Goal: Understand process/instructions

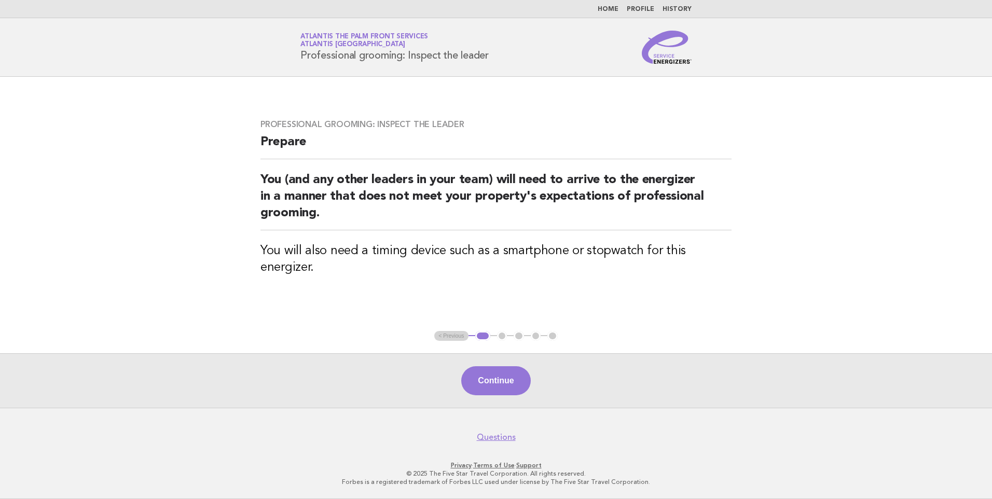
click at [617, 8] on link "Home" at bounding box center [608, 9] width 21 height 6
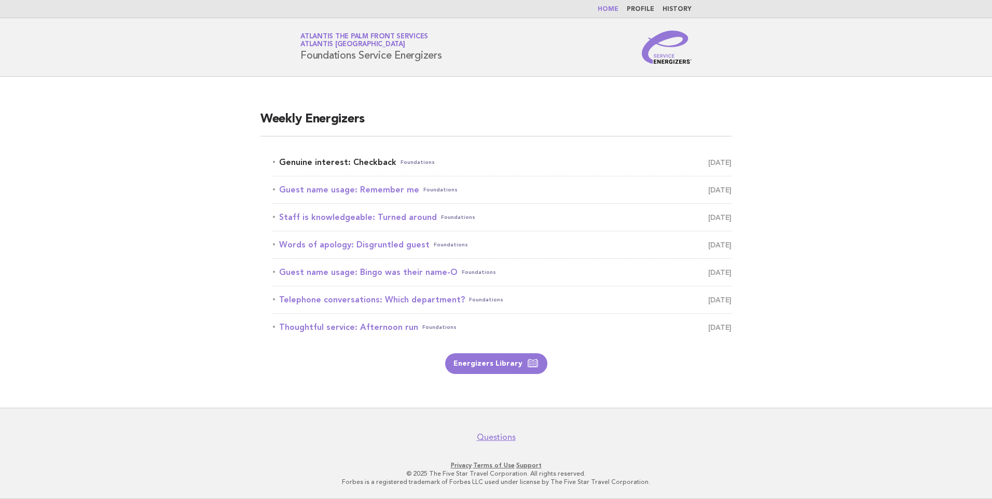
click at [322, 161] on link "Genuine interest: Checkback Foundations [DATE]" at bounding box center [502, 162] width 459 height 15
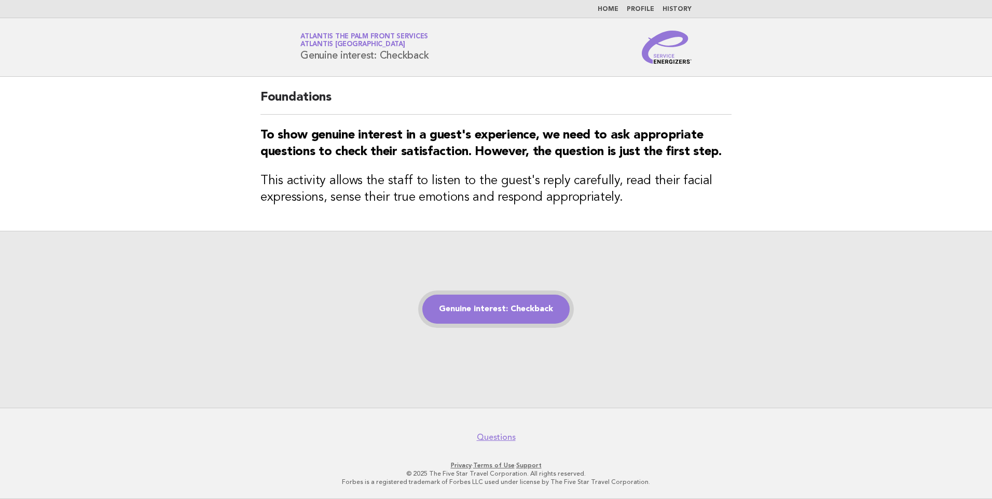
click at [510, 311] on link "Genuine interest: Checkback" at bounding box center [495, 309] width 147 height 29
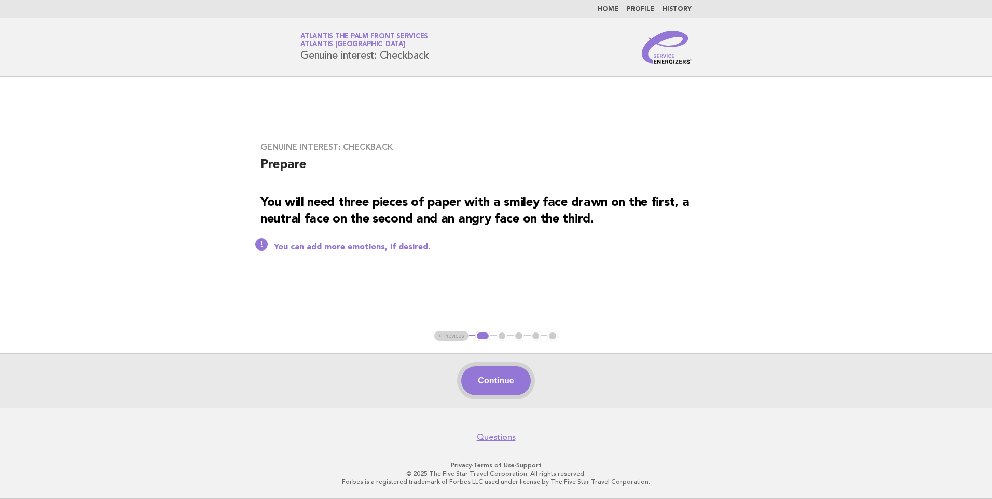
click at [499, 384] on button "Continue" at bounding box center [495, 380] width 69 height 29
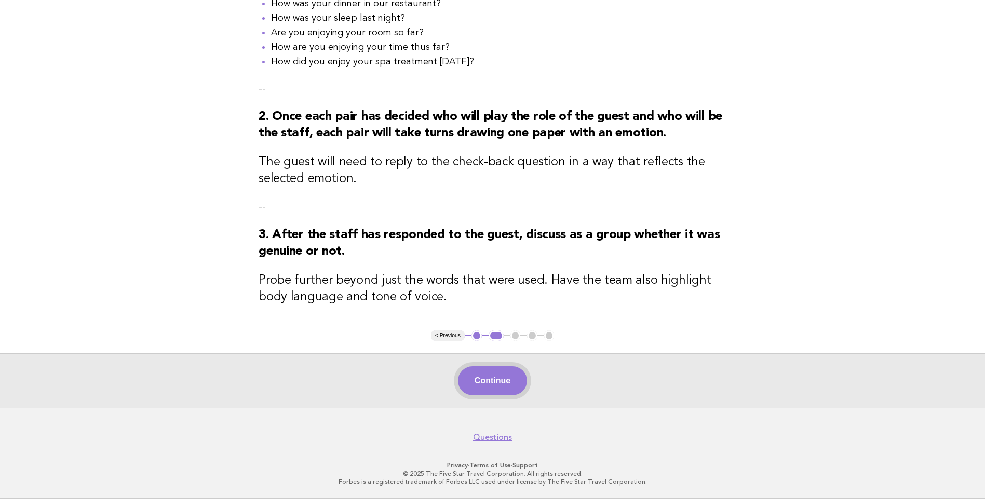
click at [498, 388] on button "Continue" at bounding box center [492, 380] width 69 height 29
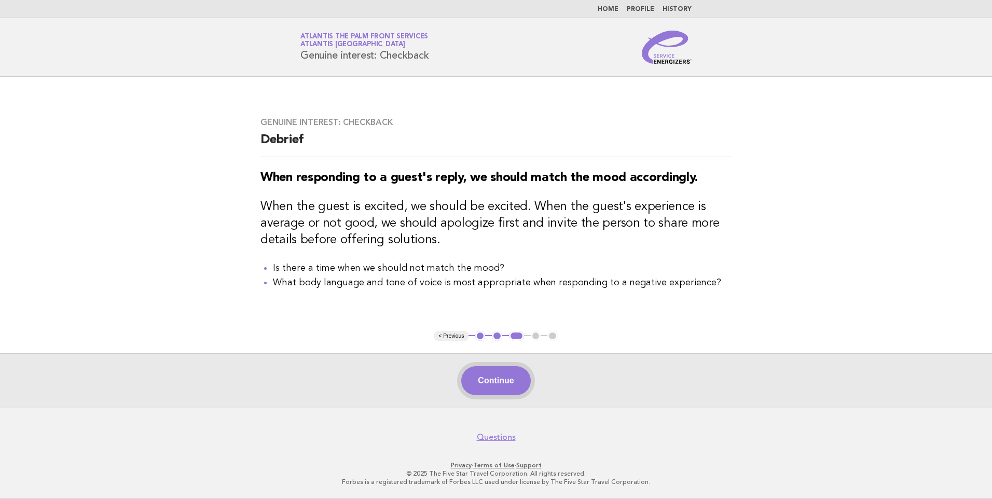
click at [482, 385] on button "Continue" at bounding box center [495, 380] width 69 height 29
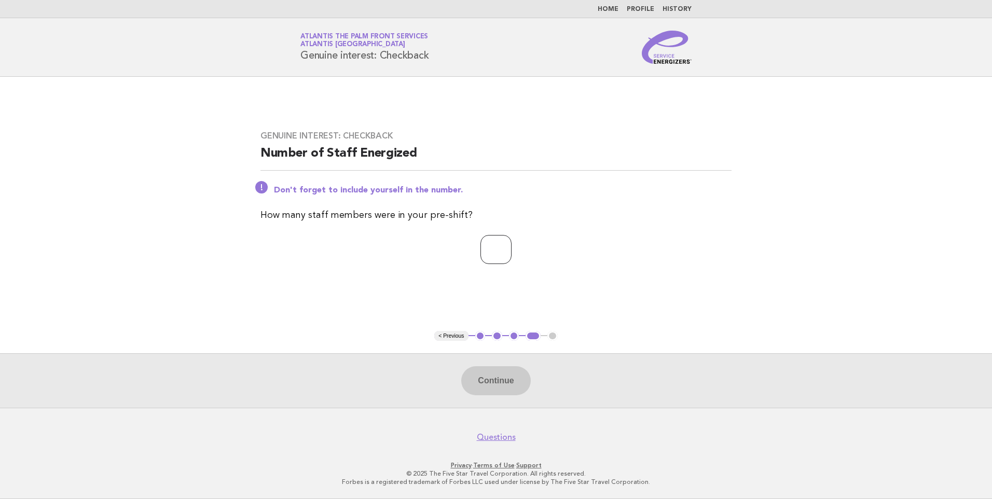
click at [487, 251] on input "number" at bounding box center [496, 249] width 31 height 29
type input "*"
click at [498, 377] on button "Continue" at bounding box center [495, 380] width 69 height 29
